Goal: Information Seeking & Learning: Learn about a topic

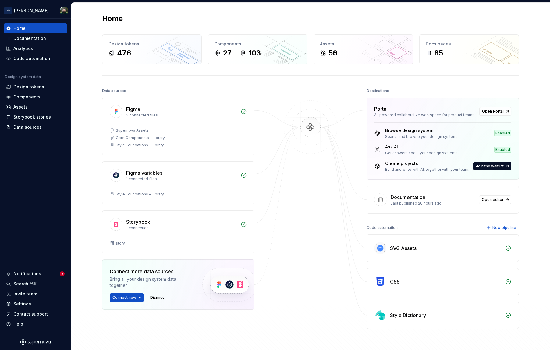
click at [103, 92] on div "Data sources" at bounding box center [114, 91] width 24 height 9
click at [102, 92] on div "Data sources" at bounding box center [114, 91] width 24 height 9
drag, startPoint x: 118, startPoint y: 92, endPoint x: 131, endPoint y: 91, distance: 12.9
click at [130, 91] on div "Data sources" at bounding box center [178, 91] width 152 height 9
click at [131, 91] on div "Data sources" at bounding box center [178, 91] width 152 height 9
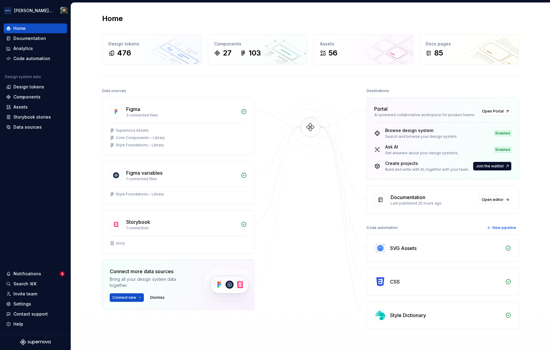
click at [131, 91] on div "Data sources" at bounding box center [178, 91] width 152 height 9
click at [27, 41] on div "Documentation" at bounding box center [29, 38] width 33 height 6
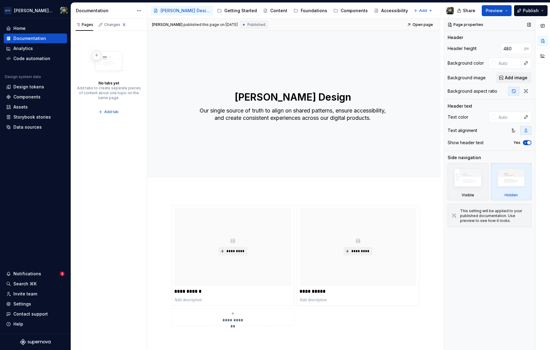
click at [525, 285] on div "Page properties Header Header height 480 px Background color Background image A…" at bounding box center [489, 185] width 91 height 332
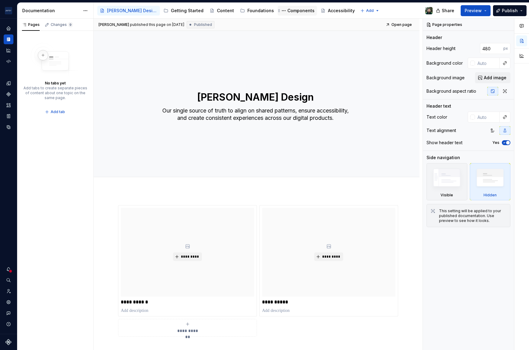
click at [287, 11] on div "Components" at bounding box center [300, 11] width 27 height 6
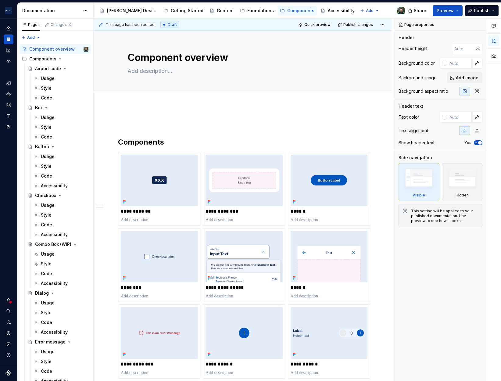
type textarea "*"
